Goal: Communication & Community: Answer question/provide support

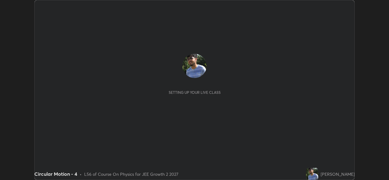
scroll to position [180, 389]
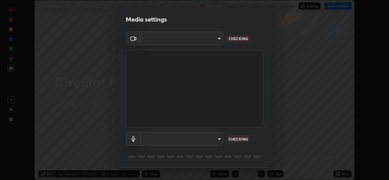
type input "de0b73f0980f6fa9b450921a8a2ec262589a733567298ed7cfed7de340c0f98a"
click at [220, 136] on body "Erase all Circular Motion - 4 Recording WAS SCHEDULED TO START AT 4:00 PM Setti…" at bounding box center [194, 90] width 389 height 180
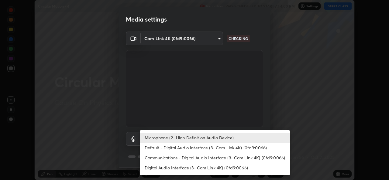
click at [216, 149] on li "Default - Digital Audio Interface (3- Cam Link 4K) (0fd9:0066)" at bounding box center [215, 148] width 150 height 10
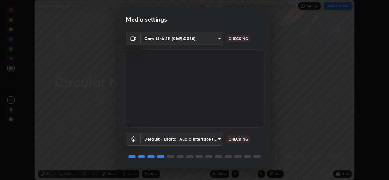
click at [216, 139] on body "Erase all Circular Motion - 4 Recording WAS SCHEDULED TO START AT 4:00 PM Setti…" at bounding box center [194, 90] width 389 height 180
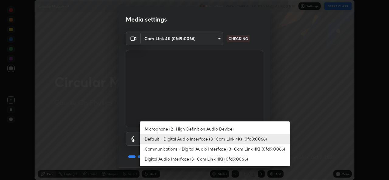
click at [218, 128] on li "Microphone (2- High Definition Audio Device)" at bounding box center [215, 129] width 150 height 10
type input "ee5451cd7f557f866d24f5efd5cc95f4e676077231587f00bc09c28defbb90f9"
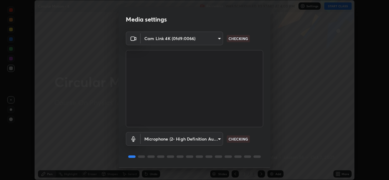
scroll to position [19, 0]
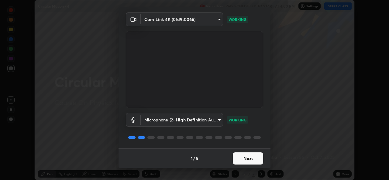
click at [246, 160] on button "Next" at bounding box center [248, 159] width 30 height 12
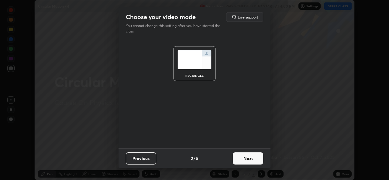
scroll to position [0, 0]
click at [246, 160] on button "Next" at bounding box center [248, 159] width 30 height 12
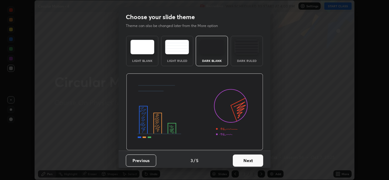
click at [246, 160] on button "Next" at bounding box center [248, 161] width 30 height 12
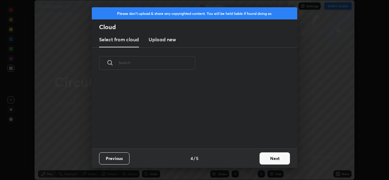
click at [247, 160] on div "Previous 4 / 5 Next" at bounding box center [194, 158] width 205 height 19
click at [274, 160] on button "Next" at bounding box center [275, 159] width 30 height 12
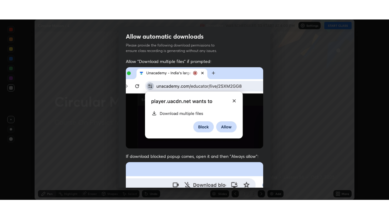
scroll to position [143, 0]
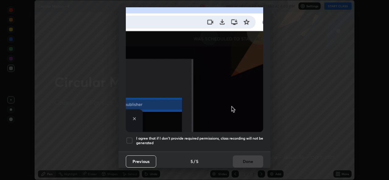
click at [129, 138] on div at bounding box center [129, 140] width 7 height 7
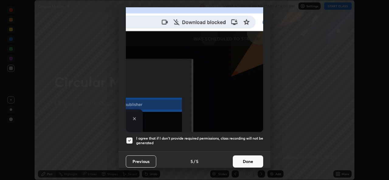
click at [242, 156] on button "Done" at bounding box center [248, 162] width 30 height 12
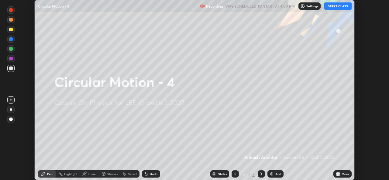
click at [341, 5] on button "START CLASS" at bounding box center [337, 5] width 27 height 7
click at [342, 175] on div "More" at bounding box center [346, 174] width 8 height 3
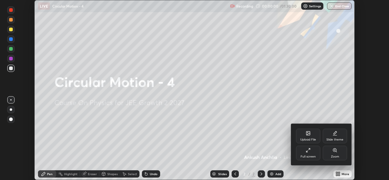
click at [312, 157] on div "Full screen" at bounding box center [308, 156] width 15 height 3
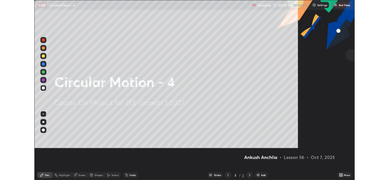
scroll to position [219, 389]
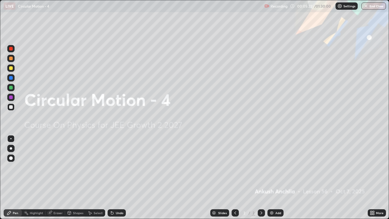
click at [272, 180] on img at bounding box center [271, 212] width 5 height 5
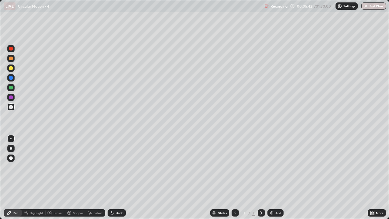
click at [60, 180] on div "Eraser" at bounding box center [57, 212] width 9 height 3
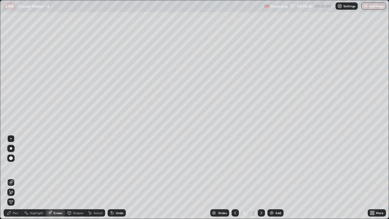
click at [15, 180] on div "Pen" at bounding box center [15, 212] width 5 height 3
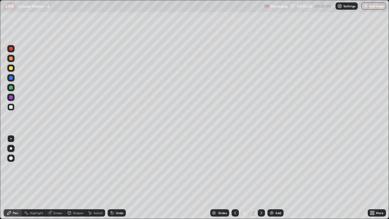
click at [117, 180] on div "Undo" at bounding box center [120, 212] width 8 height 3
click at [119, 180] on div "Undo" at bounding box center [120, 212] width 8 height 3
click at [12, 50] on div at bounding box center [11, 49] width 4 height 4
click at [14, 108] on div at bounding box center [10, 106] width 7 height 7
click at [60, 180] on div "Eraser" at bounding box center [57, 212] width 9 height 3
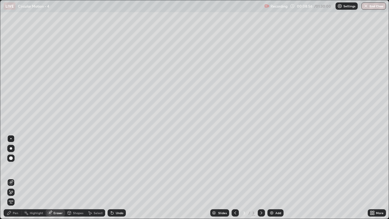
click at [15, 180] on div "Pen" at bounding box center [15, 212] width 5 height 3
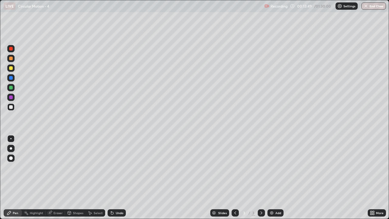
click at [279, 180] on div "Add" at bounding box center [278, 212] width 6 height 3
click at [234, 180] on icon at bounding box center [235, 212] width 5 height 5
click at [261, 180] on icon at bounding box center [261, 212] width 5 height 5
click at [276, 180] on div "Add" at bounding box center [278, 212] width 6 height 3
click at [279, 180] on div "Add" at bounding box center [278, 212] width 6 height 3
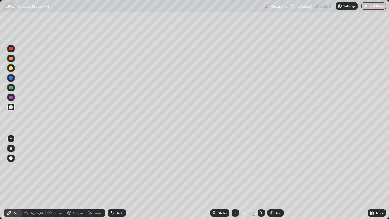
click at [276, 180] on div "Add" at bounding box center [278, 212] width 6 height 3
click at [236, 180] on icon at bounding box center [235, 212] width 5 height 5
click at [277, 180] on div "Add" at bounding box center [278, 212] width 6 height 3
click at [55, 180] on div "Eraser" at bounding box center [57, 212] width 9 height 3
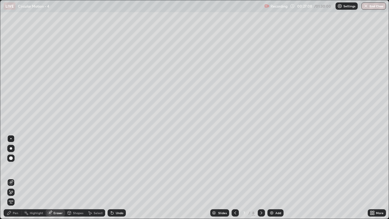
click at [16, 180] on div "Pen" at bounding box center [13, 212] width 18 height 7
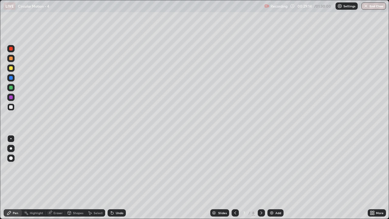
click at [278, 180] on div "Add" at bounding box center [275, 212] width 16 height 7
click at [59, 180] on div "Eraser" at bounding box center [57, 212] width 9 height 3
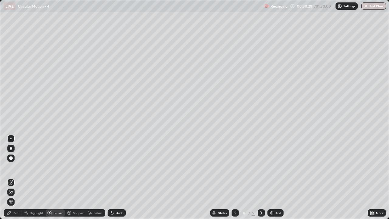
click at [19, 180] on div "Pen" at bounding box center [13, 212] width 18 height 7
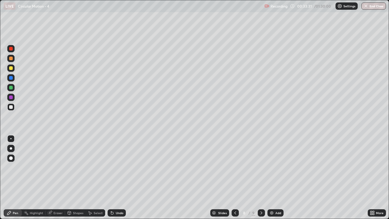
click at [373, 180] on icon at bounding box center [374, 214] width 2 height 2
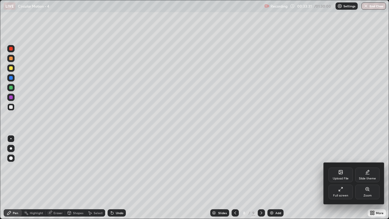
click at [349, 180] on div "Full screen" at bounding box center [340, 191] width 24 height 15
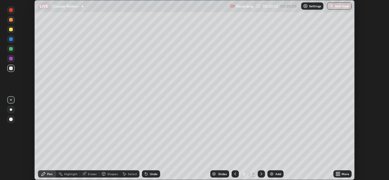
scroll to position [30208, 29999]
click at [342, 175] on div "More" at bounding box center [346, 174] width 8 height 3
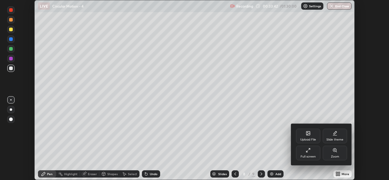
click at [309, 135] on icon at bounding box center [308, 134] width 4 height 4
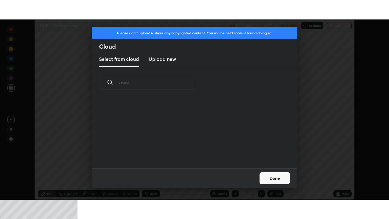
scroll to position [70, 195]
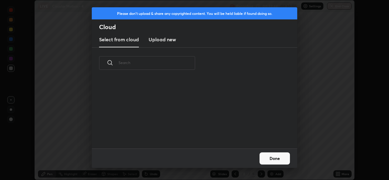
click at [173, 42] on h3 "Upload new" at bounding box center [162, 39] width 27 height 7
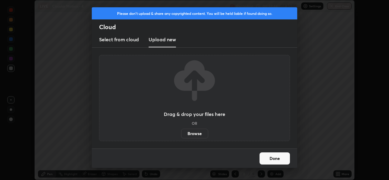
click at [198, 135] on label "Browse" at bounding box center [194, 134] width 27 height 10
click at [181, 135] on input "Browse" at bounding box center [181, 134] width 0 height 10
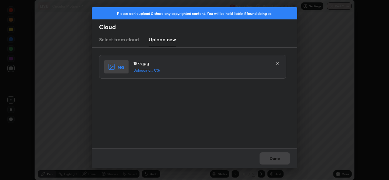
click at [272, 157] on div "Done" at bounding box center [194, 158] width 205 height 19
click at [283, 157] on button "Done" at bounding box center [275, 159] width 30 height 12
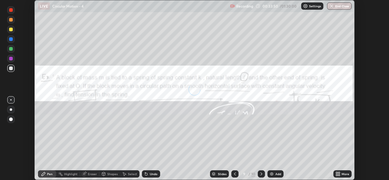
click at [342, 173] on div "More" at bounding box center [346, 174] width 8 height 3
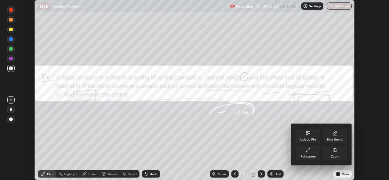
click at [305, 155] on div "Full screen" at bounding box center [308, 156] width 15 height 3
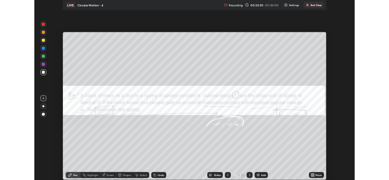
scroll to position [219, 389]
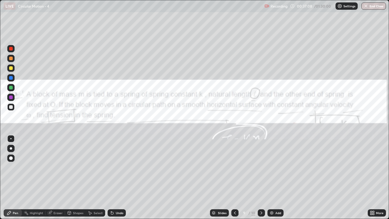
click at [287, 12] on div "Recording 00:37:08 / 01:30:00 Settings End Class" at bounding box center [325, 6] width 122 height 12
click at [12, 46] on div at bounding box center [10, 48] width 7 height 7
click at [11, 108] on div at bounding box center [11, 107] width 4 height 4
click at [373, 180] on icon at bounding box center [374, 214] width 2 height 2
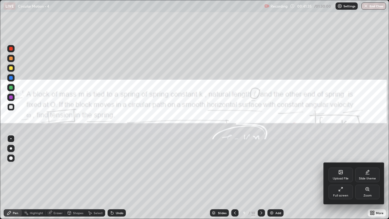
click at [344, 150] on div at bounding box center [194, 109] width 389 height 219
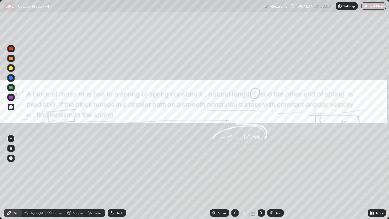
click at [278, 180] on div "Add" at bounding box center [278, 212] width 6 height 3
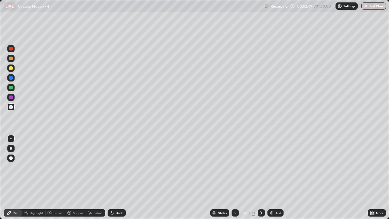
click at [60, 180] on div "Eraser" at bounding box center [57, 212] width 9 height 3
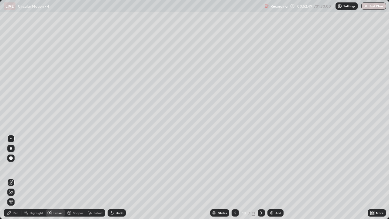
click at [12, 180] on icon at bounding box center [11, 192] width 5 height 5
click at [16, 180] on div "Pen" at bounding box center [15, 212] width 5 height 3
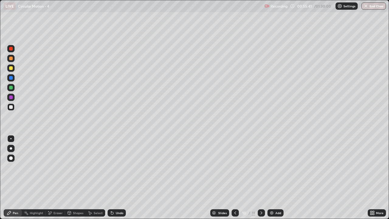
click at [377, 180] on div "More" at bounding box center [380, 212] width 8 height 3
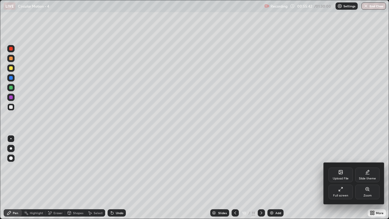
click at [342, 180] on div "Full screen" at bounding box center [340, 195] width 15 height 3
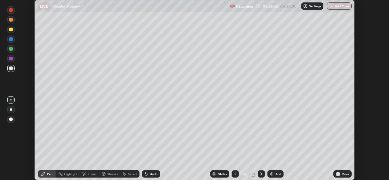
scroll to position [30208, 29999]
click at [342, 173] on div "More" at bounding box center [346, 174] width 8 height 3
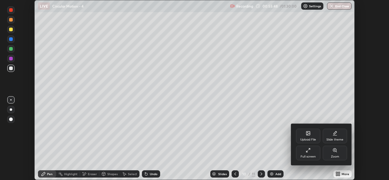
click at [304, 132] on div "Upload File" at bounding box center [308, 136] width 24 height 15
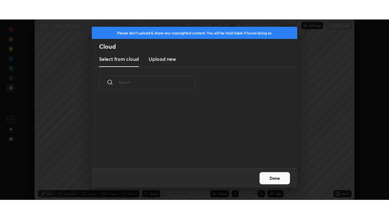
scroll to position [70, 195]
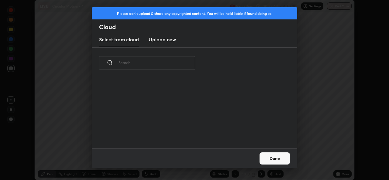
click at [162, 41] on h3 "Upload new" at bounding box center [162, 39] width 27 height 7
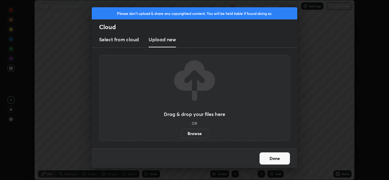
click at [191, 136] on label "Browse" at bounding box center [194, 134] width 27 height 10
click at [181, 136] on input "Browse" at bounding box center [181, 134] width 0 height 10
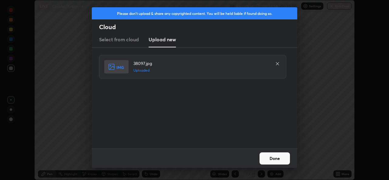
click at [277, 157] on button "Done" at bounding box center [275, 159] width 30 height 12
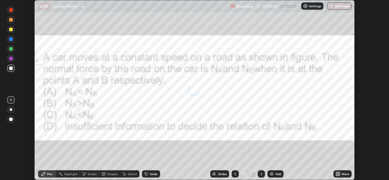
click at [348, 173] on div "More" at bounding box center [346, 174] width 8 height 3
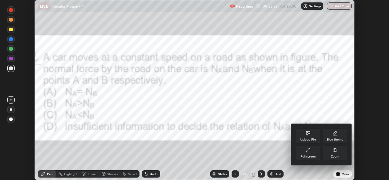
click at [312, 152] on div "Full screen" at bounding box center [308, 153] width 24 height 15
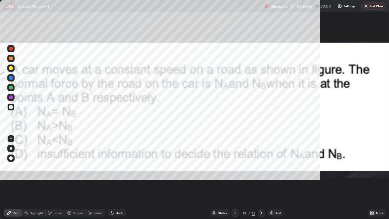
scroll to position [219, 389]
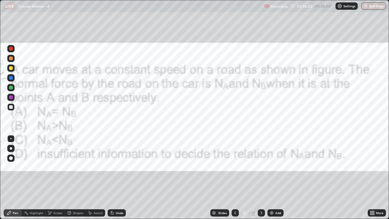
click at [12, 49] on div at bounding box center [11, 49] width 4 height 4
click at [100, 180] on div "Select" at bounding box center [98, 212] width 9 height 3
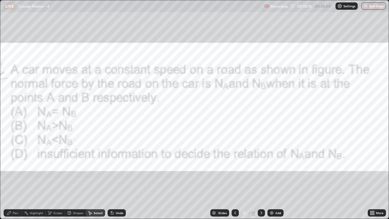
click at [18, 180] on div "Pen" at bounding box center [15, 212] width 5 height 3
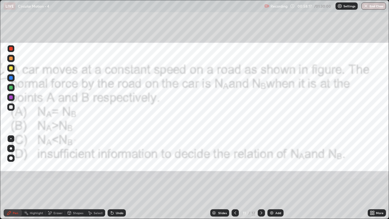
click at [12, 48] on div at bounding box center [11, 49] width 4 height 4
click at [275, 180] on div "Add" at bounding box center [278, 212] width 6 height 3
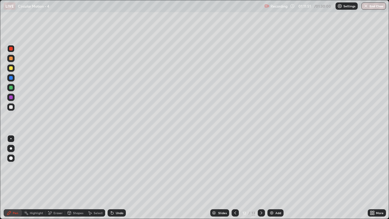
click at [11, 107] on div at bounding box center [11, 107] width 4 height 4
click at [58, 180] on div "Eraser" at bounding box center [57, 212] width 9 height 3
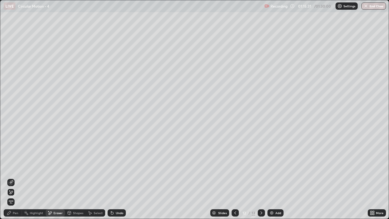
click at [16, 180] on div "Pen" at bounding box center [15, 212] width 5 height 3
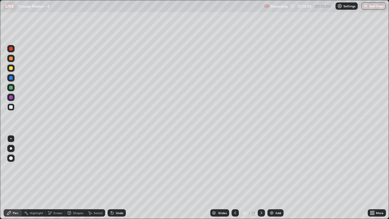
click at [60, 180] on div "Eraser" at bounding box center [57, 212] width 9 height 3
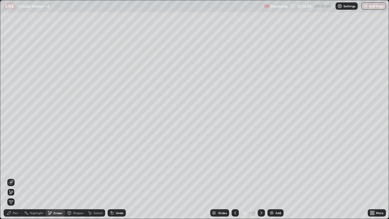
click at [20, 180] on div "Pen" at bounding box center [13, 212] width 18 height 7
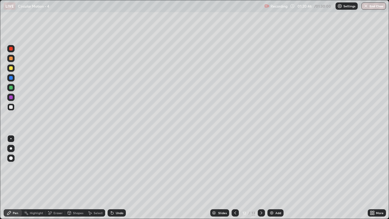
click at [372, 6] on button "End Class" at bounding box center [373, 5] width 25 height 7
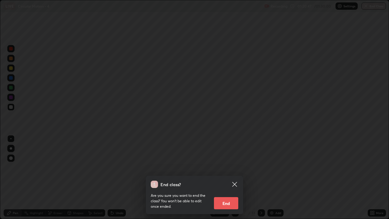
click at [231, 180] on button "End" at bounding box center [226, 203] width 24 height 12
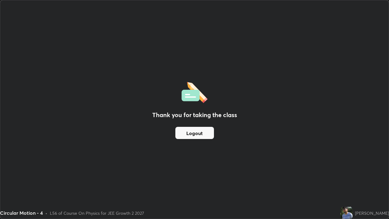
click at [195, 132] on button "Logout" at bounding box center [194, 133] width 39 height 12
click at [196, 132] on button "Logout" at bounding box center [194, 133] width 39 height 12
